Goal: Task Accomplishment & Management: Manage account settings

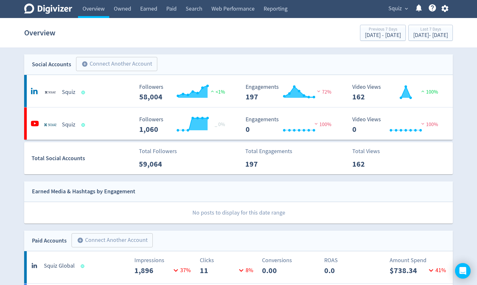
click at [406, 9] on span "expand_more" at bounding box center [406, 9] width 6 height 6
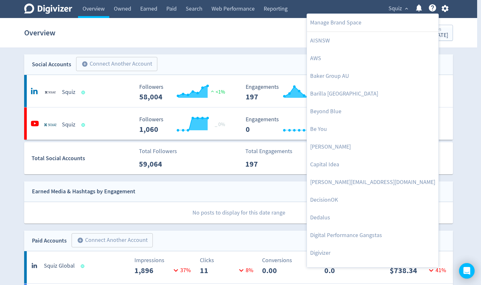
click at [467, 81] on div at bounding box center [240, 142] width 481 height 285
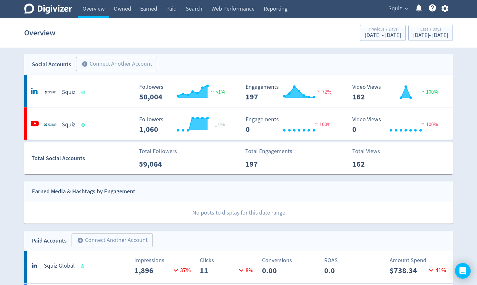
click at [403, 8] on span "expand_more" at bounding box center [406, 9] width 6 height 6
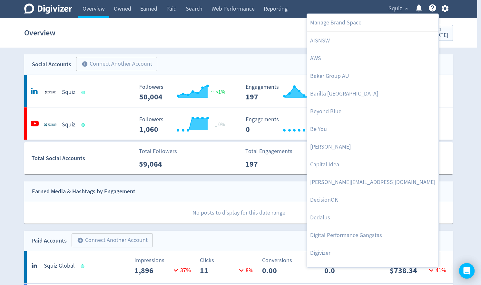
click at [442, 8] on div at bounding box center [240, 142] width 481 height 285
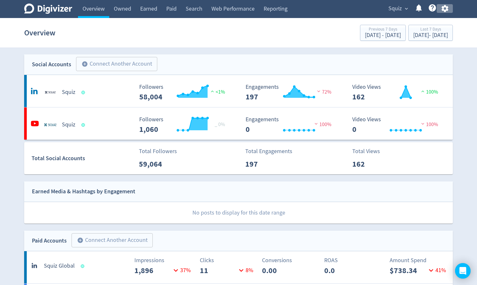
click at [445, 9] on icon "button" at bounding box center [444, 8] width 9 height 9
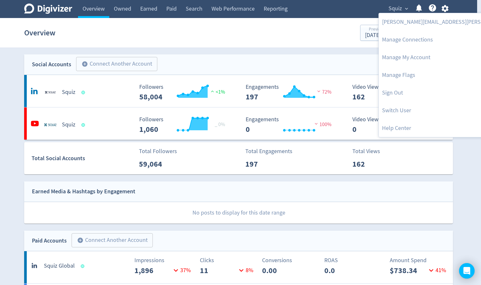
click at [406, 7] on div at bounding box center [240, 142] width 481 height 285
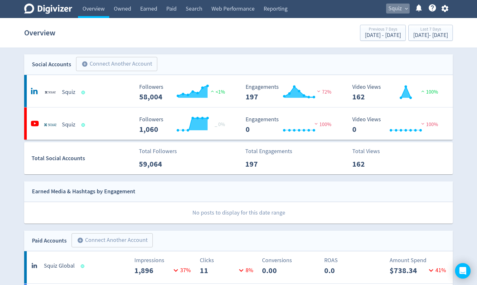
click at [406, 7] on span "expand_more" at bounding box center [406, 9] width 6 height 6
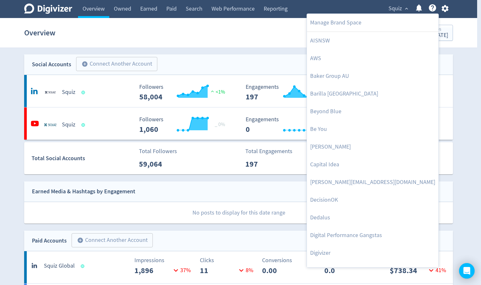
click at [446, 12] on div at bounding box center [240, 142] width 481 height 285
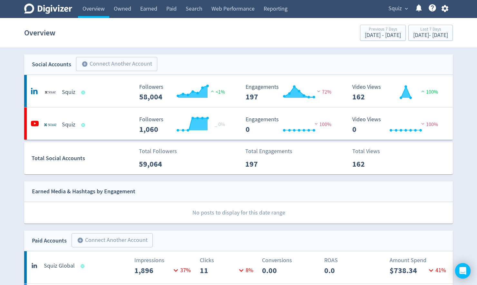
click at [446, 8] on div "Manage Brand Space AISNSW AWS Baker Group AU Barilla Australia Beyond Blue Be Y…" at bounding box center [238, 142] width 477 height 285
click at [445, 9] on icon "button" at bounding box center [444, 8] width 9 height 9
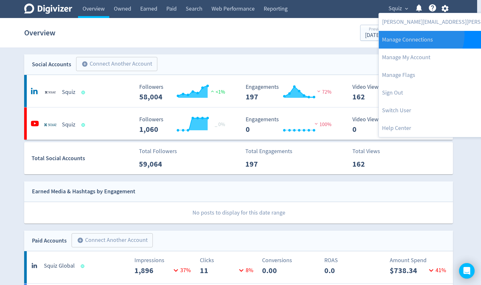
click at [420, 35] on link "Manage Connections" at bounding box center [464, 40] width 172 height 18
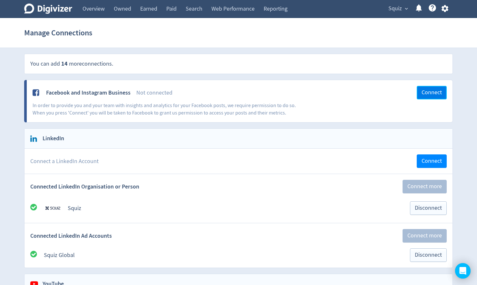
click at [432, 90] on span "Connect" at bounding box center [431, 93] width 20 height 6
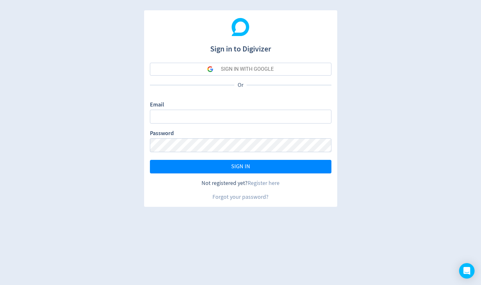
click at [244, 70] on div "SIGN IN WITH GOOGLE" at bounding box center [247, 69] width 53 height 13
type input "[PERSON_NAME][EMAIL_ADDRESS][PERSON_NAME][DOMAIN_NAME]"
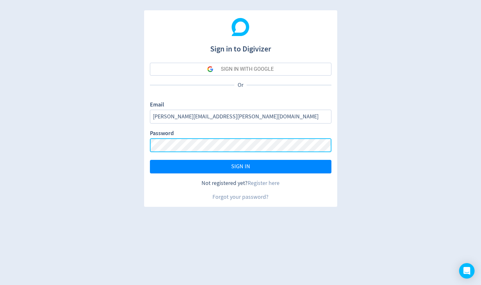
click at [150, 160] on button "SIGN IN" at bounding box center [240, 167] width 181 height 14
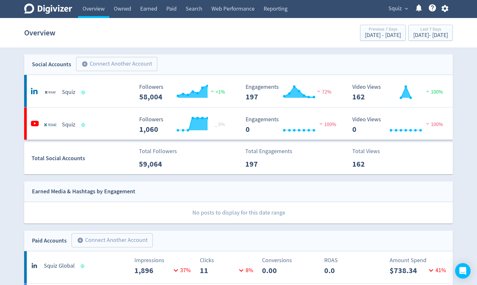
click at [402, 5] on button "Squiz expand_more" at bounding box center [398, 9] width 24 height 10
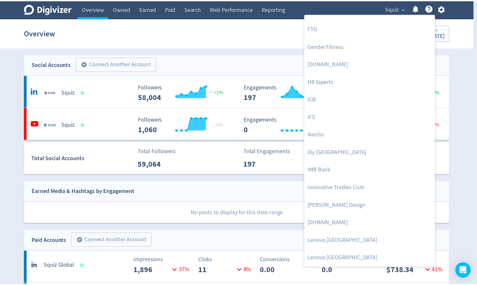
scroll to position [685, 0]
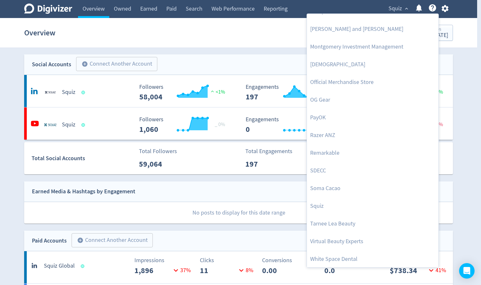
click at [468, 126] on div at bounding box center [240, 142] width 481 height 285
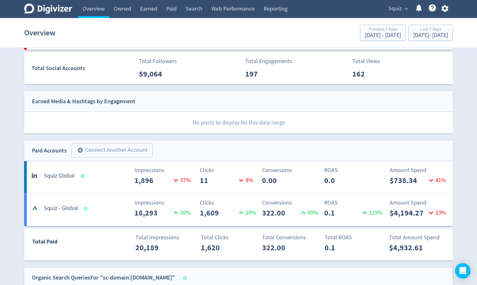
scroll to position [65, 0]
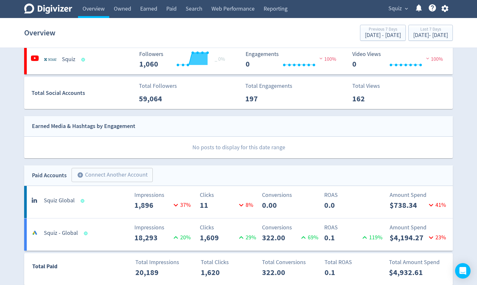
click at [441, 8] on icon "button" at bounding box center [444, 8] width 9 height 9
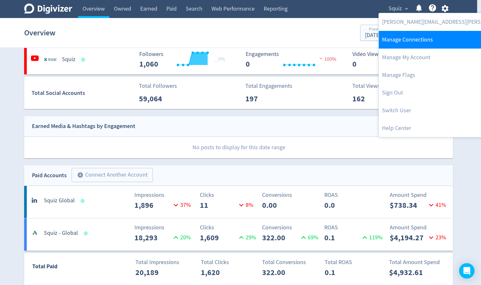
click at [413, 40] on link "Manage Connections" at bounding box center [464, 40] width 172 height 18
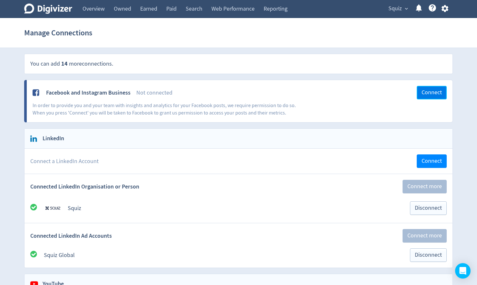
click at [433, 94] on span "Connect" at bounding box center [431, 93] width 20 height 6
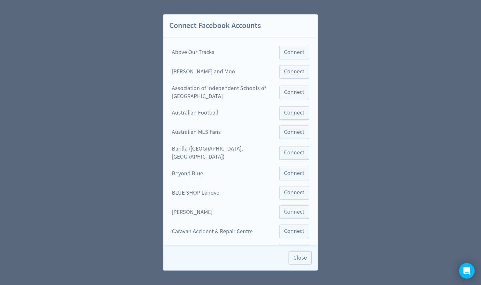
click at [252, 92] on div "Association of Independent Schools of [GEOGRAPHIC_DATA]" at bounding box center [224, 92] width 105 height 16
click at [250, 134] on div "Australian MLS Fans Connect" at bounding box center [240, 135] width 149 height 19
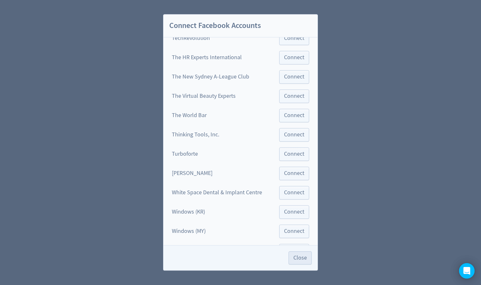
scroll to position [1206, 0]
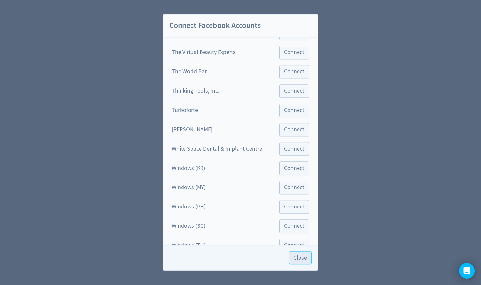
click at [305, 261] on span "Close" at bounding box center [300, 258] width 14 height 5
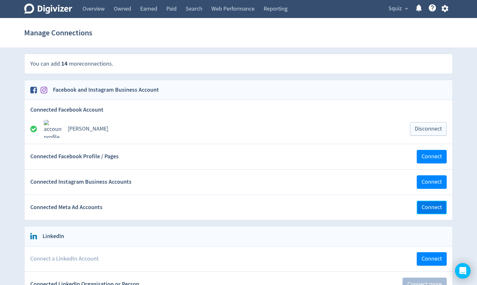
click at [432, 207] on span "Connect" at bounding box center [431, 208] width 20 height 6
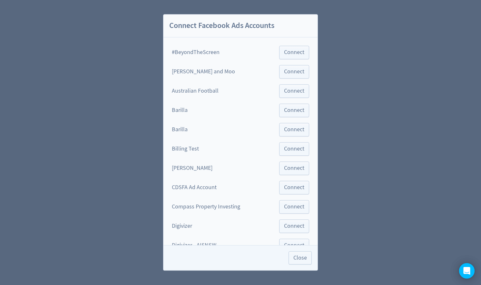
click at [247, 121] on div "Barilla Connect" at bounding box center [240, 113] width 149 height 19
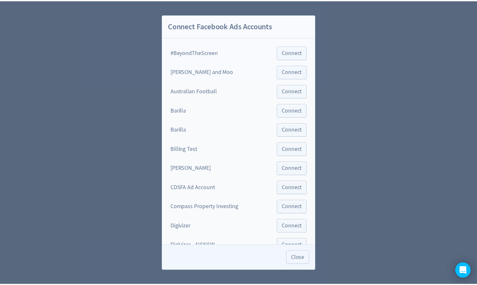
scroll to position [1523, 0]
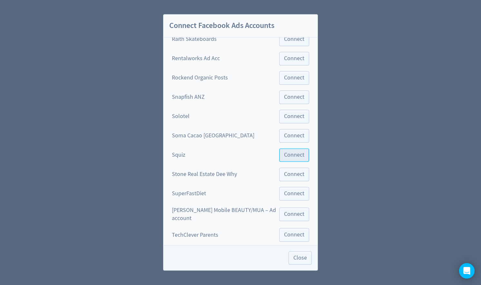
click at [290, 152] on span "Connect" at bounding box center [294, 155] width 20 height 6
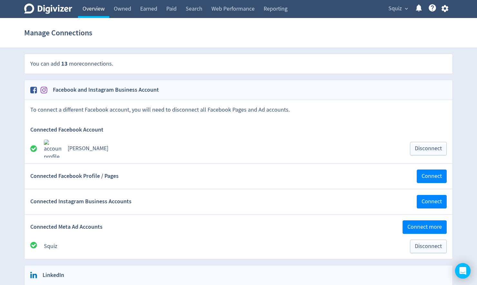
click at [96, 8] on link "Overview" at bounding box center [93, 9] width 31 height 18
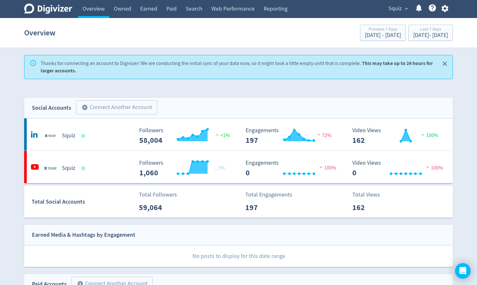
click at [446, 62] on icon "Close" at bounding box center [444, 64] width 4 height 4
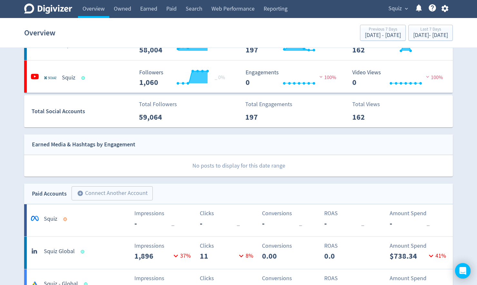
scroll to position [129, 0]
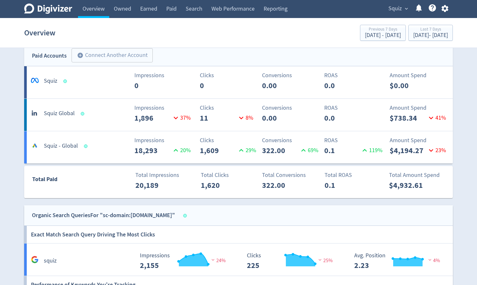
scroll to position [206, 0]
